Goal: Task Accomplishment & Management: Complete application form

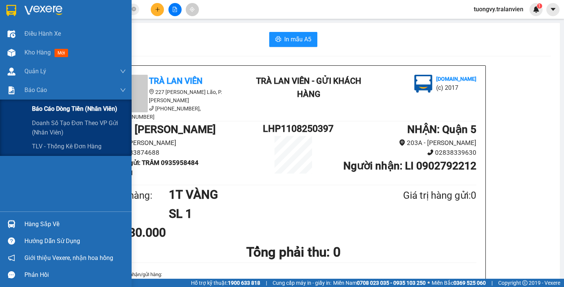
click at [81, 107] on span "Báo cáo dòng tiền (nhân viên)" at bounding box center [74, 108] width 85 height 9
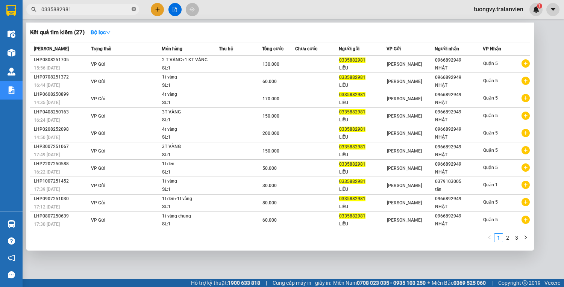
click at [134, 9] on icon "close-circle" at bounding box center [134, 9] width 5 height 5
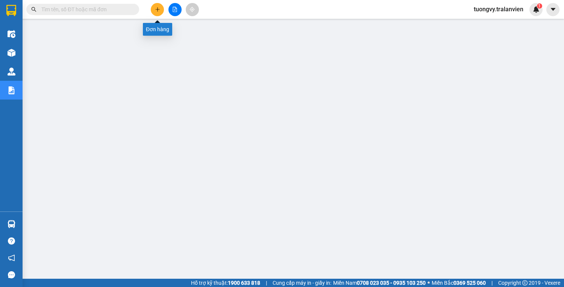
click at [158, 13] on button at bounding box center [157, 9] width 13 height 13
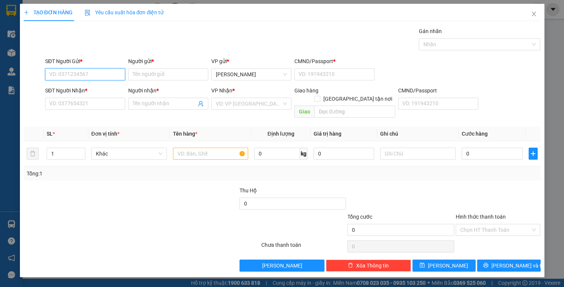
click at [71, 69] on input "SĐT Người Gửi *" at bounding box center [85, 74] width 80 height 12
click at [68, 71] on input "SĐT Người Gửi *" at bounding box center [85, 74] width 80 height 12
click at [70, 74] on input "7653" at bounding box center [85, 74] width 80 height 12
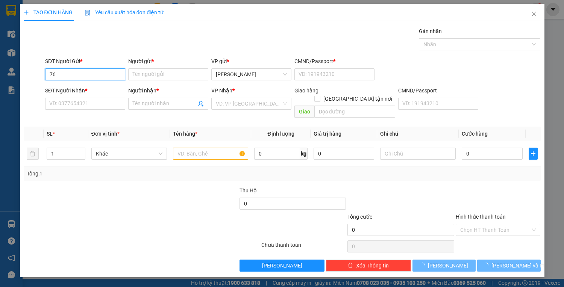
type input "7"
click at [77, 73] on input "809" at bounding box center [85, 74] width 80 height 12
type input "8"
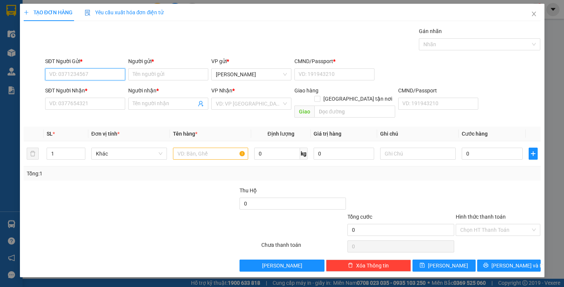
click at [57, 74] on input "SĐT Người Gửi *" at bounding box center [85, 74] width 80 height 12
type input "0968727653"
click at [149, 78] on input "Người gửi *" at bounding box center [168, 74] width 80 height 12
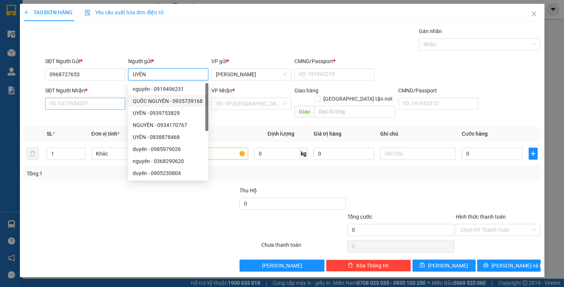
type input "UYÊN"
click at [85, 106] on input "SĐT Người Nhận *" at bounding box center [85, 104] width 80 height 12
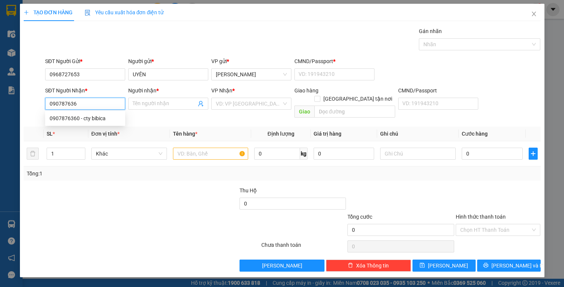
type input "0907876360"
click at [91, 119] on div "0907876360 - cty bibica" at bounding box center [85, 118] width 71 height 8
type input "cty bibica"
type input "0907876360"
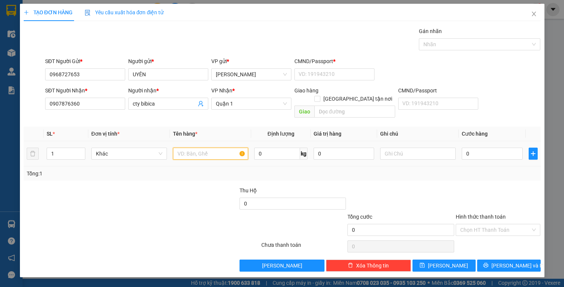
click at [179, 148] on input "text" at bounding box center [211, 154] width 76 height 12
type input "1H VÀNG"
click at [483, 148] on input "0" at bounding box center [492, 154] width 61 height 12
type input "3"
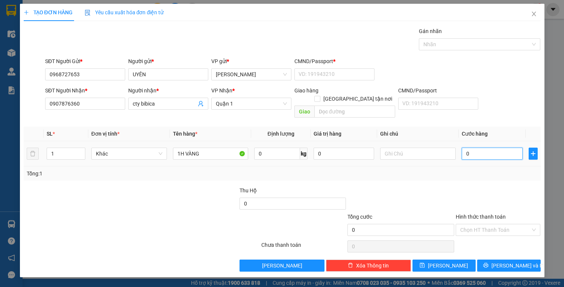
type input "3"
type input "35"
type input "35.000"
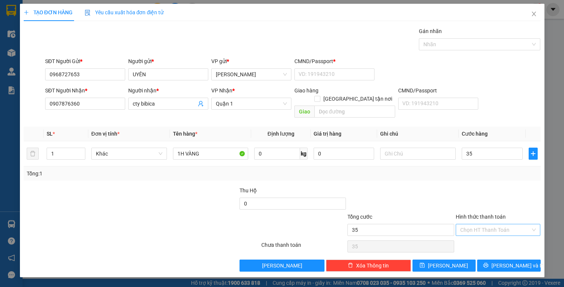
type input "35.000"
click at [477, 225] on input "Hình thức thanh toán" at bounding box center [495, 230] width 71 height 11
click at [481, 237] on div "Tại văn phòng" at bounding box center [498, 236] width 76 height 8
type input "0"
click at [504, 262] on span "[PERSON_NAME] và In" at bounding box center [518, 266] width 53 height 8
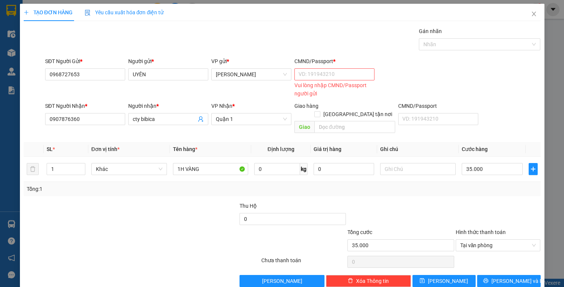
click at [319, 82] on div "Vui lòng nhập CMND/Passport người gửi" at bounding box center [335, 89] width 80 height 17
click at [312, 79] on input "CMND/Passport *" at bounding box center [335, 74] width 80 height 12
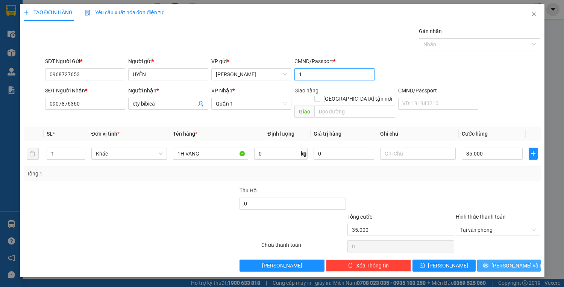
type input "1"
click at [515, 262] on span "[PERSON_NAME] và In" at bounding box center [518, 266] width 53 height 8
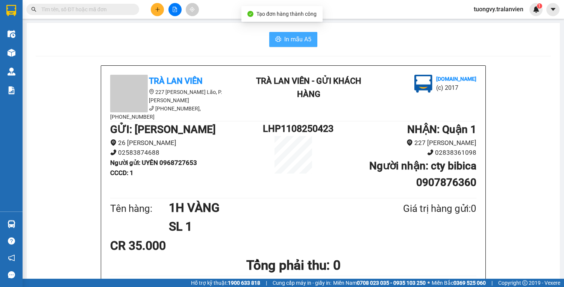
click at [300, 41] on span "In mẫu A5" at bounding box center [297, 39] width 27 height 9
click at [284, 38] on span "In mẫu A5" at bounding box center [297, 39] width 27 height 9
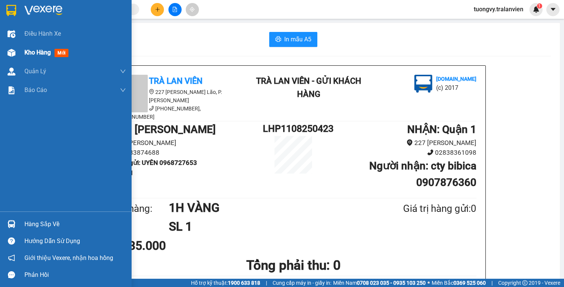
click at [36, 55] on span "Kho hàng" at bounding box center [37, 52] width 26 height 7
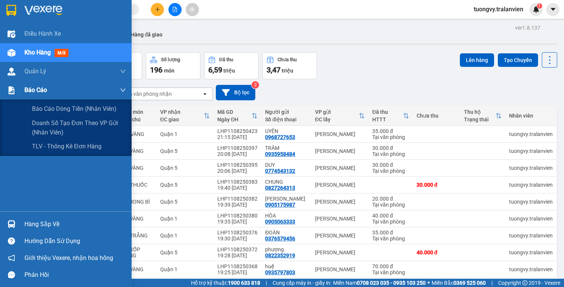
click at [34, 88] on span "Báo cáo" at bounding box center [35, 89] width 23 height 9
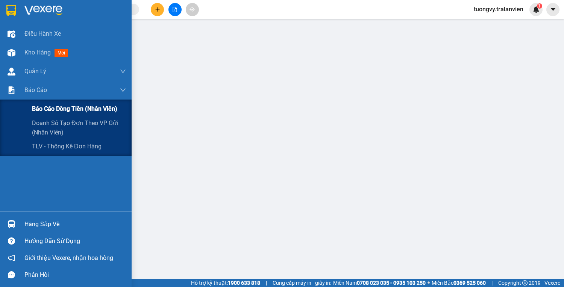
click at [54, 106] on span "Báo cáo dòng tiền (nhân viên)" at bounding box center [74, 108] width 85 height 9
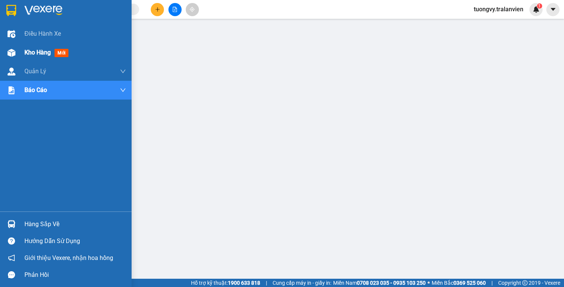
click at [20, 50] on div "Kho hàng mới" at bounding box center [66, 52] width 132 height 19
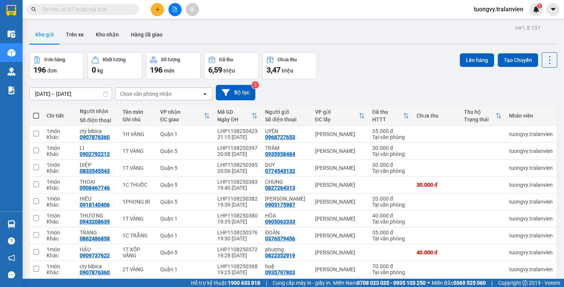
click at [157, 9] on icon "plus" at bounding box center [157, 9] width 4 height 0
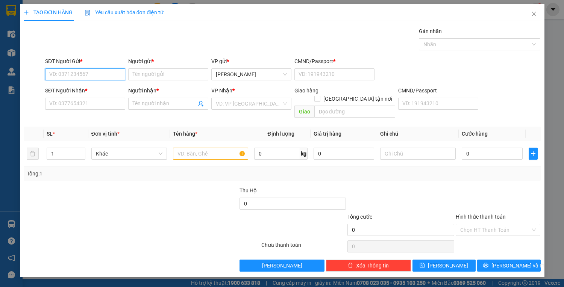
click at [86, 73] on input "SĐT Người Gửi *" at bounding box center [85, 74] width 80 height 12
type input "0903536393"
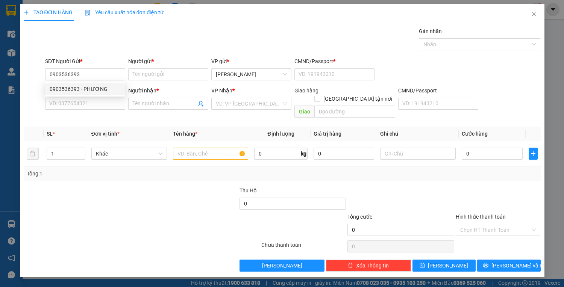
click at [102, 83] on div "0903536393 0903536393 - PHƯƠNG" at bounding box center [85, 89] width 80 height 15
click at [101, 90] on div "SĐT Người Nhận *" at bounding box center [85, 91] width 80 height 8
click at [101, 98] on input "SĐT Người Nhận *" at bounding box center [85, 104] width 80 height 12
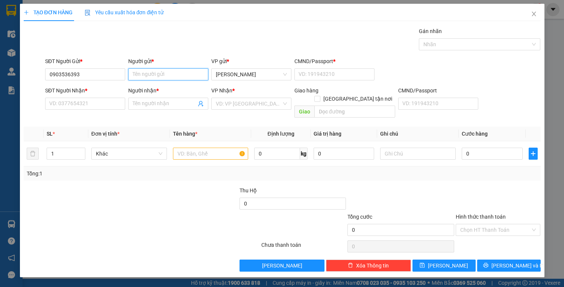
click at [141, 75] on input "Người gửi *" at bounding box center [168, 74] width 80 height 12
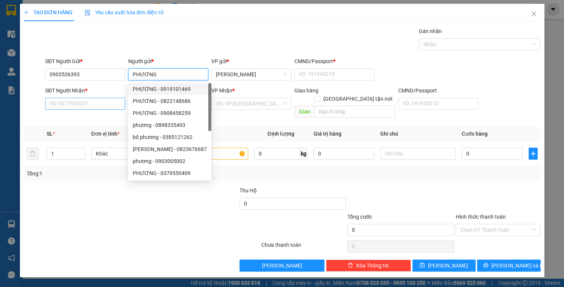
type input "PHƯƠNG"
click at [77, 104] on input "SĐT Người Nhận *" at bounding box center [85, 104] width 80 height 12
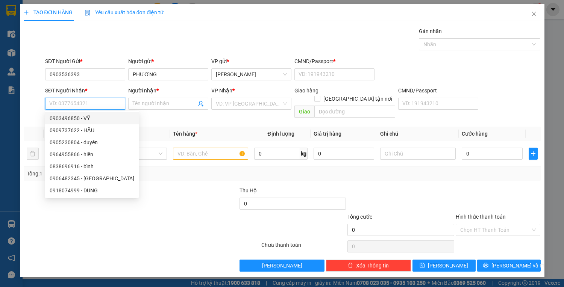
click at [93, 123] on div "0903496850 - VỸ" at bounding box center [92, 118] width 94 height 12
type input "0903496850"
type input "VỸ"
type input "0490640000066"
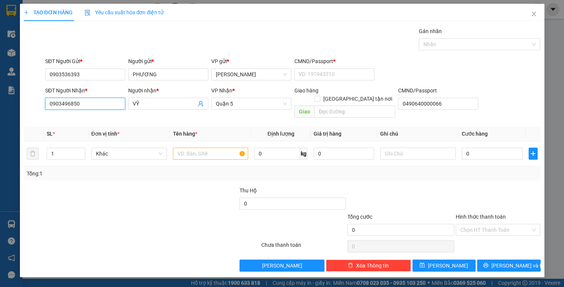
click at [93, 102] on input "0903496850" at bounding box center [85, 104] width 80 height 12
type input "0"
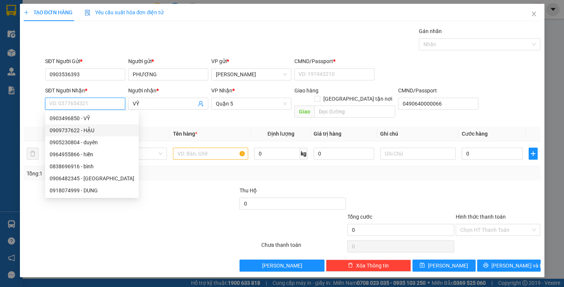
click at [75, 130] on div "0909737622 - HẬU" at bounding box center [92, 130] width 85 height 8
type input "0909737622"
type input "HẬU"
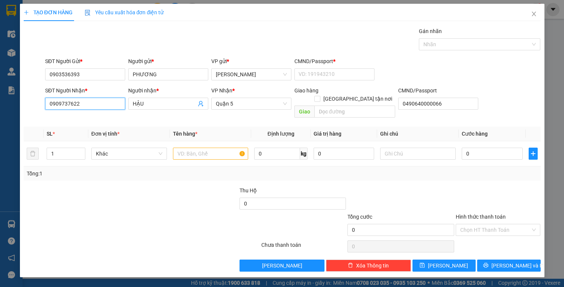
type input "0909737622"
click at [220, 149] on input "text" at bounding box center [211, 154] width 76 height 12
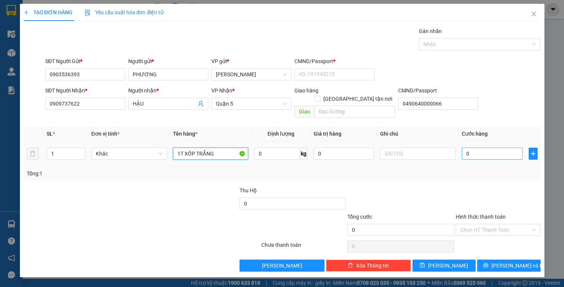
type input "1T XỐP TRẮNG"
click at [469, 148] on input "0" at bounding box center [492, 154] width 61 height 12
type input "4"
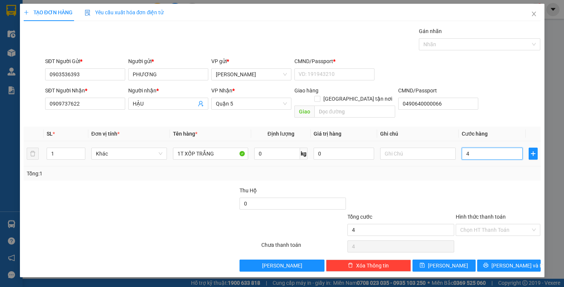
type input "40"
type input "40.000"
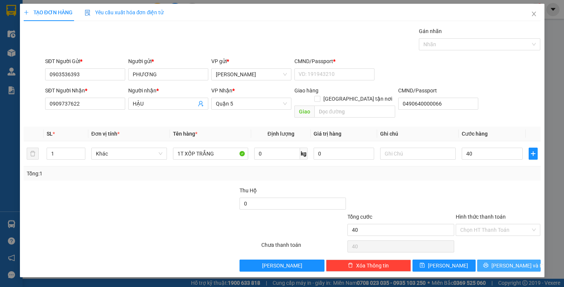
type input "40.000"
click at [489, 263] on span "printer" at bounding box center [485, 266] width 5 height 6
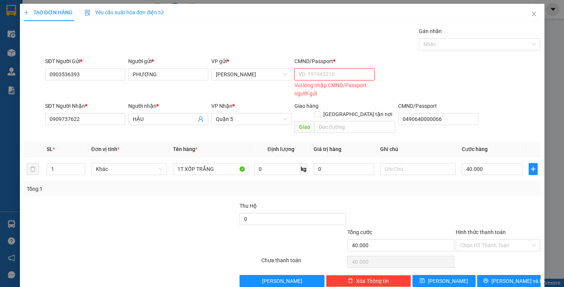
click at [305, 74] on input "CMND/Passport *" at bounding box center [335, 74] width 80 height 12
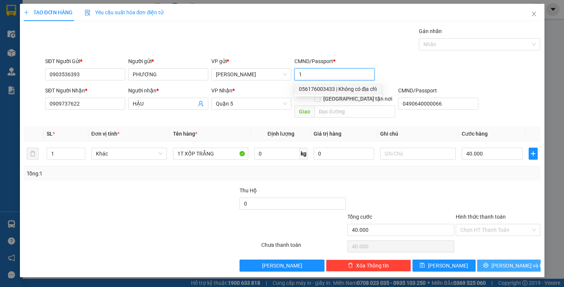
type input "1"
click at [516, 260] on button "[PERSON_NAME] và In" at bounding box center [508, 266] width 63 height 12
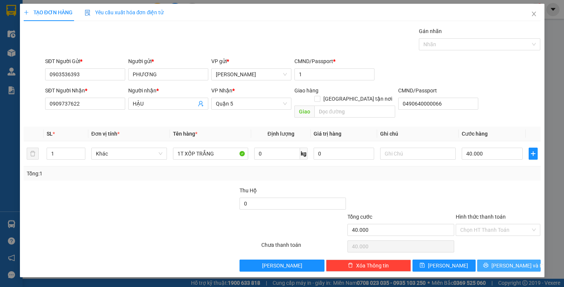
click at [503, 262] on span "[PERSON_NAME] và In" at bounding box center [518, 266] width 53 height 8
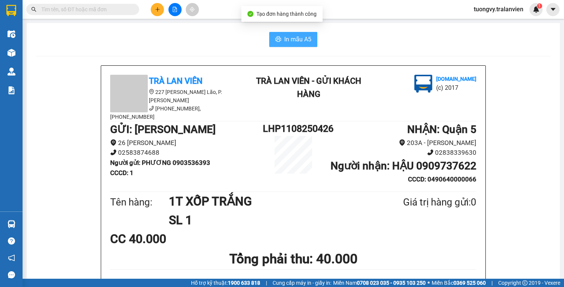
click at [278, 40] on icon "printer" at bounding box center [278, 39] width 6 height 6
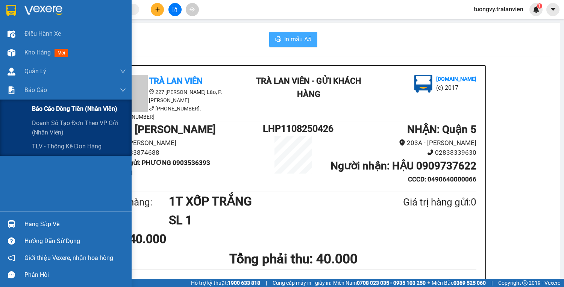
click at [61, 113] on span "Báo cáo dòng tiền (nhân viên)" at bounding box center [74, 108] width 85 height 9
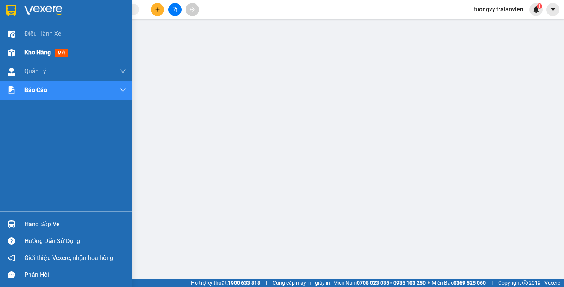
click at [40, 52] on span "Kho hàng" at bounding box center [37, 52] width 26 height 7
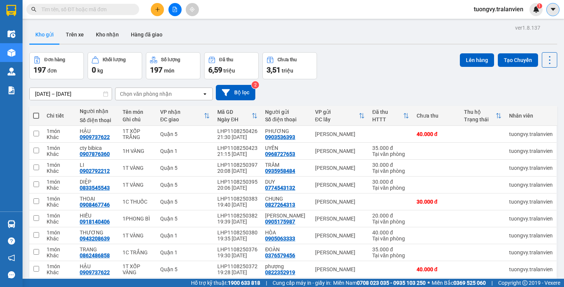
click at [555, 11] on icon "caret-down" at bounding box center [553, 9] width 7 height 7
click at [556, 9] on icon "caret-down" at bounding box center [553, 9] width 7 height 7
click at [556, 8] on icon "caret-down" at bounding box center [553, 9] width 7 height 7
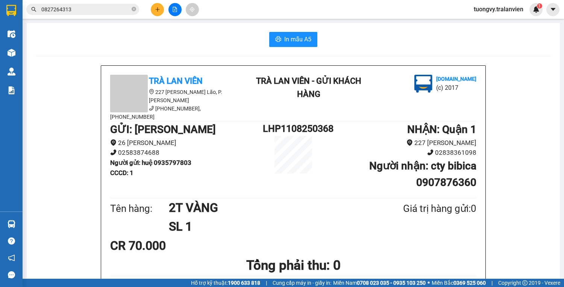
click at [551, 12] on icon "caret-down" at bounding box center [553, 9] width 7 height 7
click at [534, 9] on img at bounding box center [536, 9] width 7 height 7
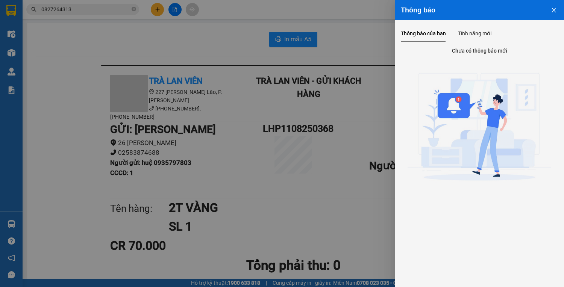
click at [555, 11] on icon "close" at bounding box center [554, 10] width 6 height 6
